Goal: Use online tool/utility: Utilize a website feature to perform a specific function

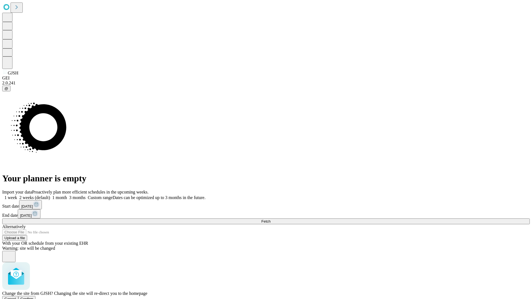
click at [34, 297] on span "Confirm" at bounding box center [27, 299] width 13 height 4
click at [50, 195] on label "2 weeks (default)" at bounding box center [33, 197] width 33 height 5
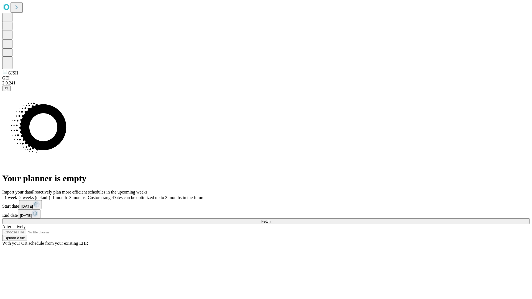
click at [271, 220] on span "Fetch" at bounding box center [265, 222] width 9 height 4
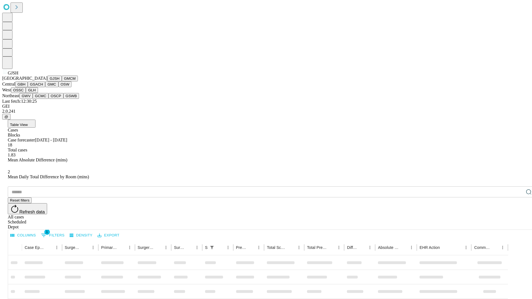
click at [62, 82] on button "GMCM" at bounding box center [70, 79] width 16 height 6
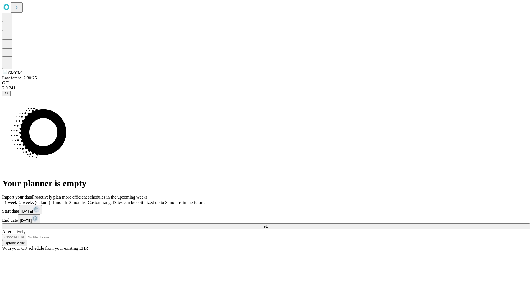
click at [50, 200] on label "2 weeks (default)" at bounding box center [33, 202] width 33 height 5
click at [271, 225] on span "Fetch" at bounding box center [265, 227] width 9 height 4
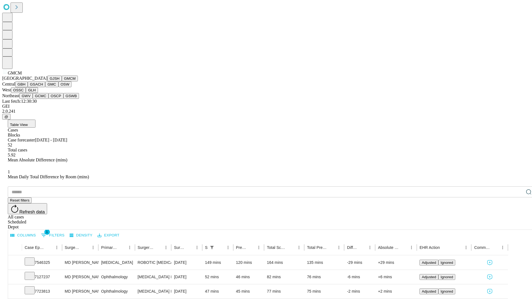
click at [28, 87] on button "GBH" at bounding box center [21, 85] width 12 height 6
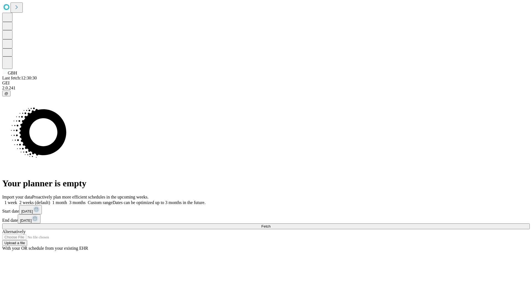
click at [50, 200] on label "2 weeks (default)" at bounding box center [33, 202] width 33 height 5
click at [271, 225] on span "Fetch" at bounding box center [265, 227] width 9 height 4
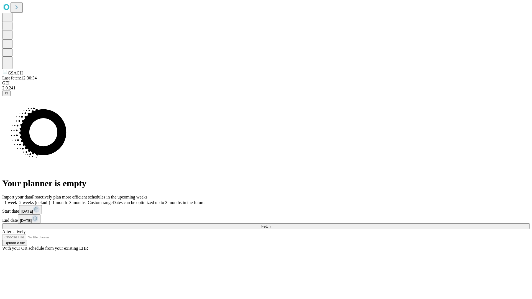
click at [50, 200] on label "2 weeks (default)" at bounding box center [33, 202] width 33 height 5
click at [271, 225] on span "Fetch" at bounding box center [265, 227] width 9 height 4
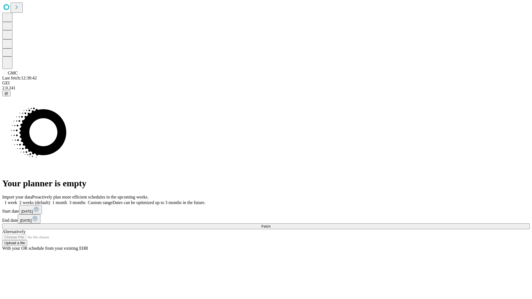
click at [271, 225] on span "Fetch" at bounding box center [265, 227] width 9 height 4
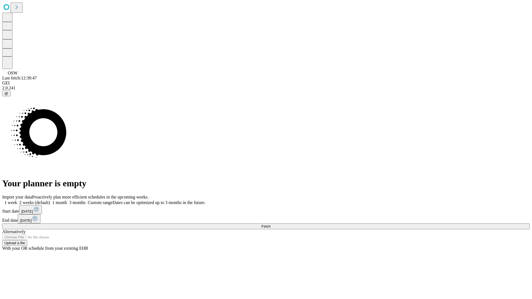
click at [50, 200] on label "2 weeks (default)" at bounding box center [33, 202] width 33 height 5
click at [271, 225] on span "Fetch" at bounding box center [265, 227] width 9 height 4
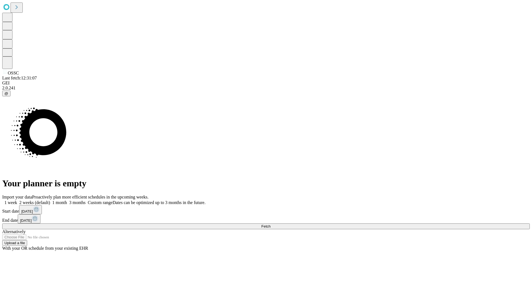
click at [50, 200] on label "2 weeks (default)" at bounding box center [33, 202] width 33 height 5
click at [271, 225] on span "Fetch" at bounding box center [265, 227] width 9 height 4
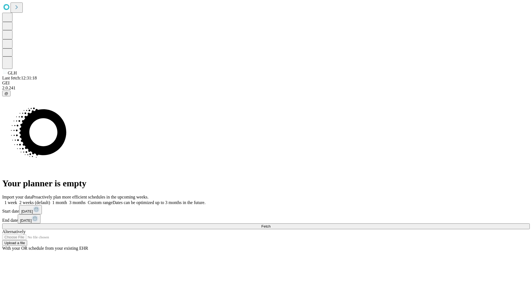
click at [50, 200] on label "2 weeks (default)" at bounding box center [33, 202] width 33 height 5
click at [271, 225] on span "Fetch" at bounding box center [265, 227] width 9 height 4
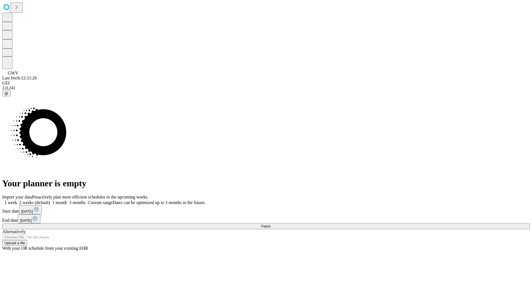
click at [50, 200] on label "2 weeks (default)" at bounding box center [33, 202] width 33 height 5
click at [271, 225] on span "Fetch" at bounding box center [265, 227] width 9 height 4
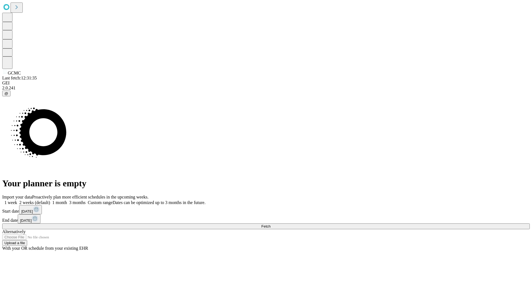
click at [50, 200] on label "2 weeks (default)" at bounding box center [33, 202] width 33 height 5
click at [271, 225] on span "Fetch" at bounding box center [265, 227] width 9 height 4
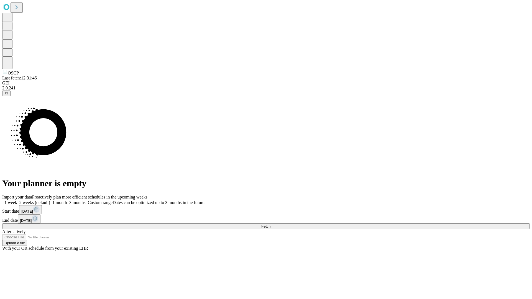
click at [50, 200] on label "2 weeks (default)" at bounding box center [33, 202] width 33 height 5
click at [271, 225] on span "Fetch" at bounding box center [265, 227] width 9 height 4
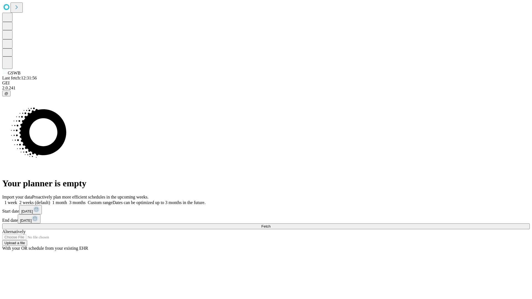
click at [50, 200] on label "2 weeks (default)" at bounding box center [33, 202] width 33 height 5
click at [271, 225] on span "Fetch" at bounding box center [265, 227] width 9 height 4
